Goal: Check status: Check status

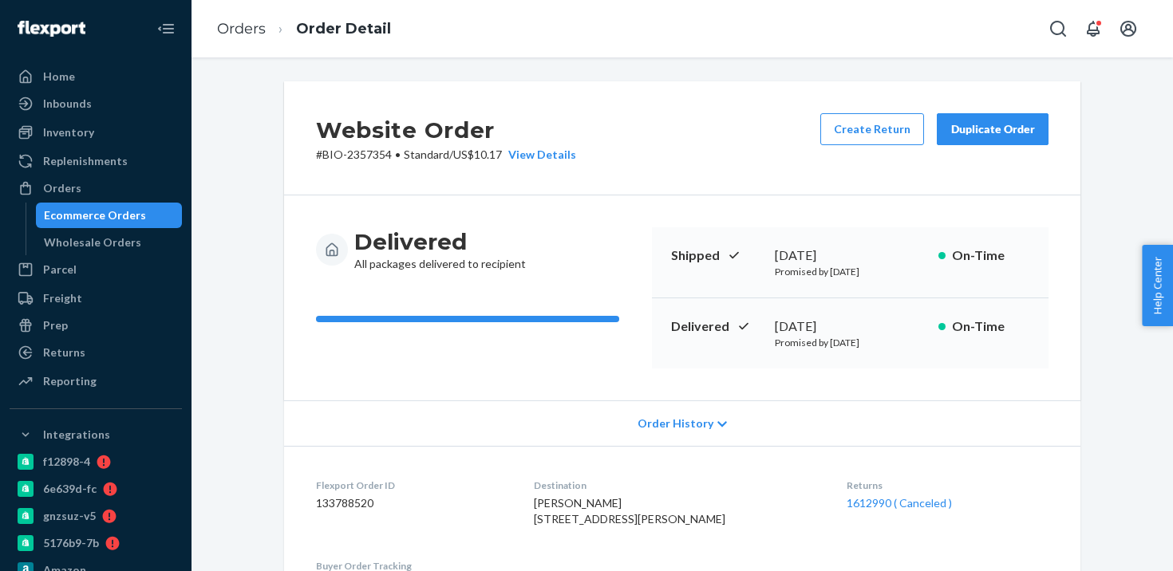
click at [146, 220] on div "Ecommerce Orders" at bounding box center [110, 215] width 144 height 22
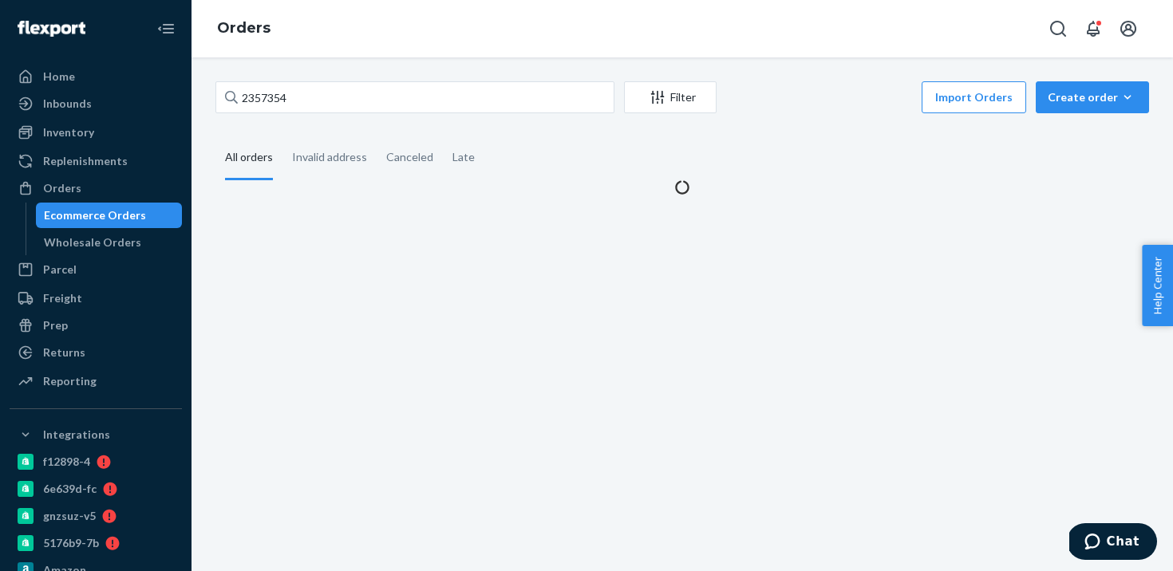
click at [417, 113] on div "2357354 Filter Import Orders Create order Ecommerce order Removal order" at bounding box center [682, 99] width 934 height 36
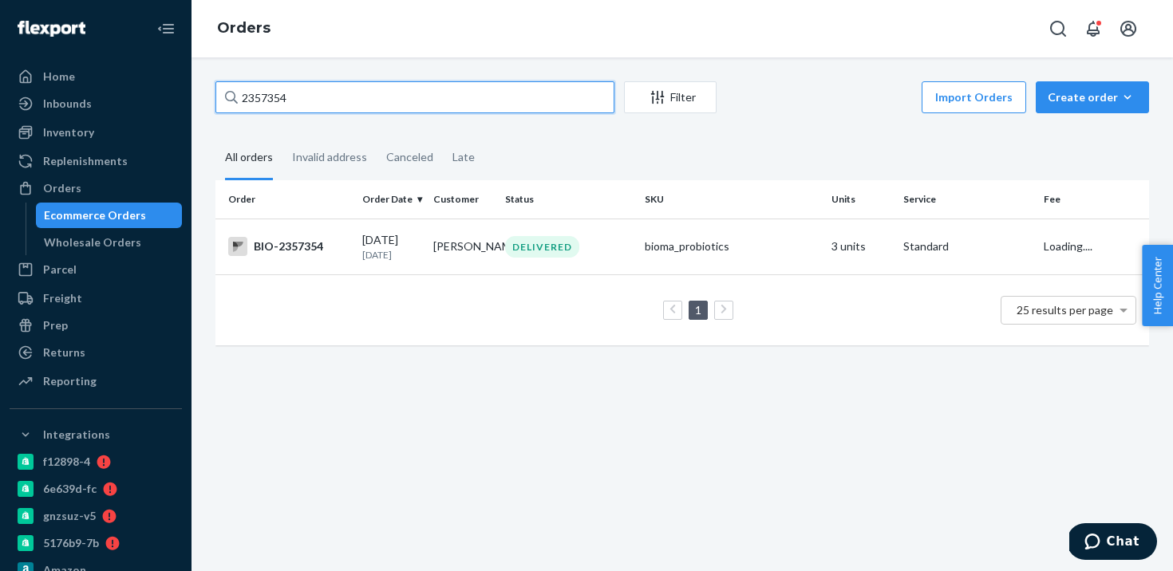
click at [417, 113] on input "2357354" at bounding box center [414, 97] width 399 height 32
paste input "628801"
type input "628801"
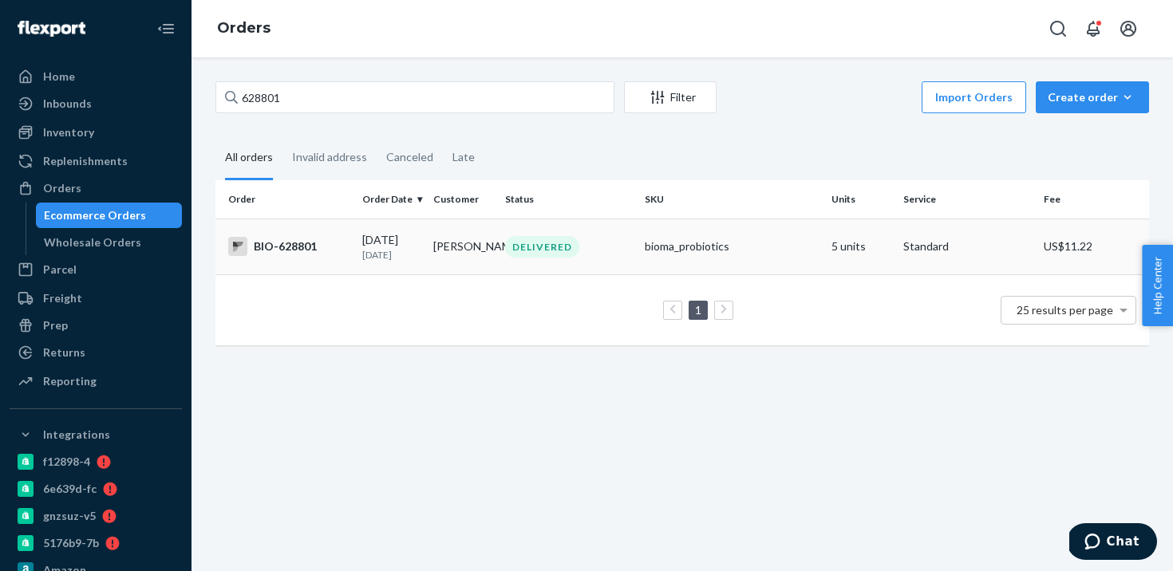
click at [464, 260] on td "[PERSON_NAME]" at bounding box center [463, 247] width 72 height 56
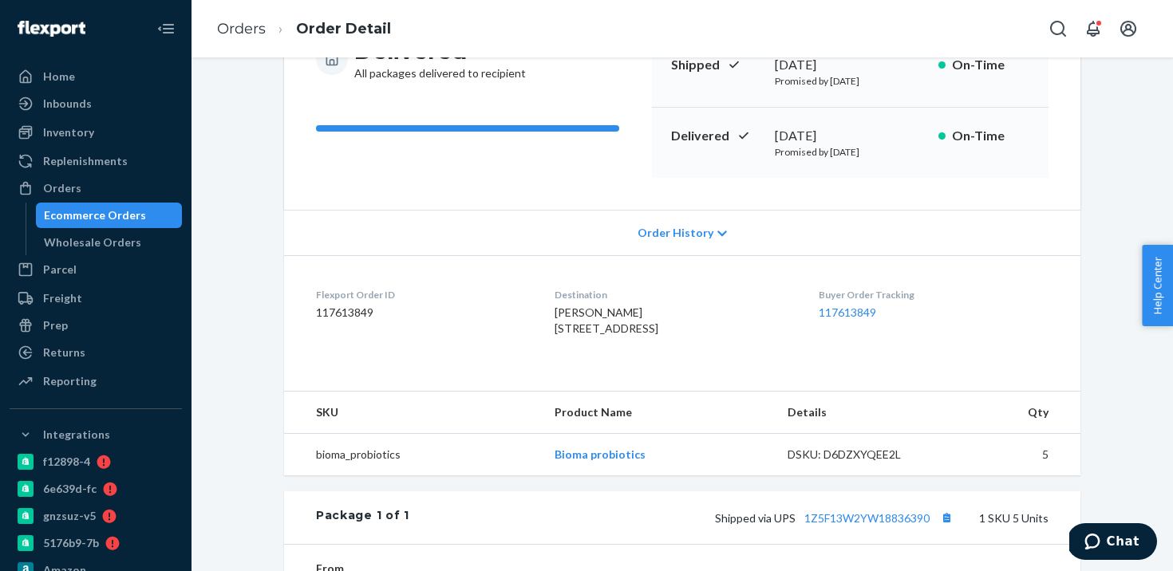
scroll to position [271, 0]
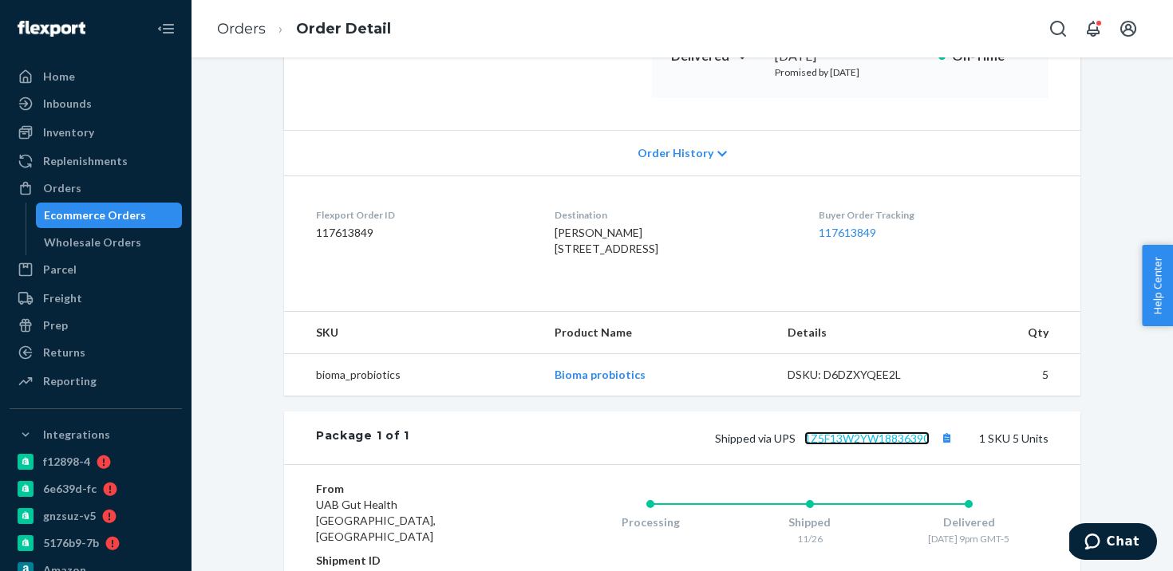
click at [832, 445] on link "1Z5F13W2YW18836390" at bounding box center [866, 439] width 125 height 14
click at [839, 445] on link "1Z5F13W2YW18836390" at bounding box center [866, 439] width 125 height 14
